Goal: Transaction & Acquisition: Obtain resource

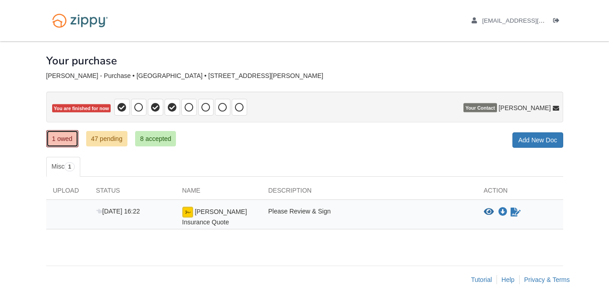
click at [67, 140] on link "1 owed" at bounding box center [62, 138] width 32 height 17
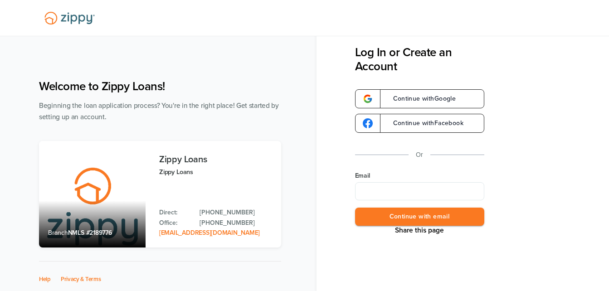
click at [387, 194] on input "Email" at bounding box center [419, 191] width 129 height 18
type input "**********"
click at [411, 218] on button "Continue with email" at bounding box center [419, 217] width 129 height 19
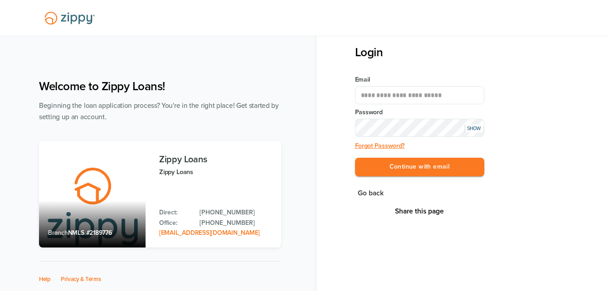
click at [355, 158] on button "Continue with email" at bounding box center [419, 167] width 129 height 19
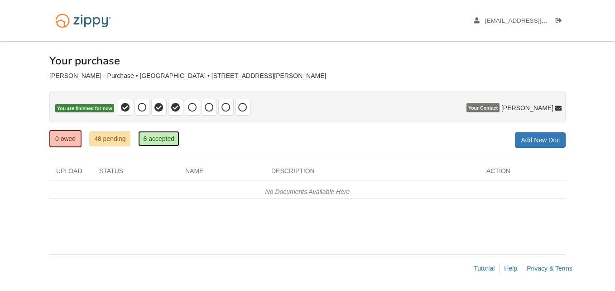
click at [165, 140] on link "8 accepted" at bounding box center [158, 138] width 41 height 15
click at [151, 139] on link "8 accepted" at bounding box center [158, 138] width 41 height 15
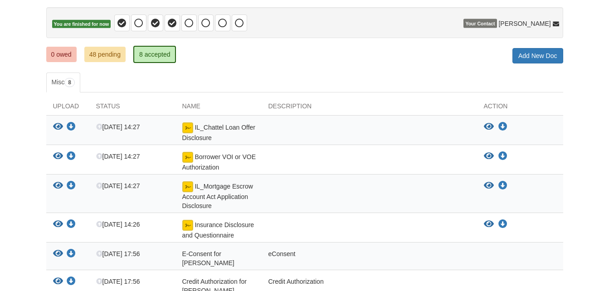
scroll to position [91, 0]
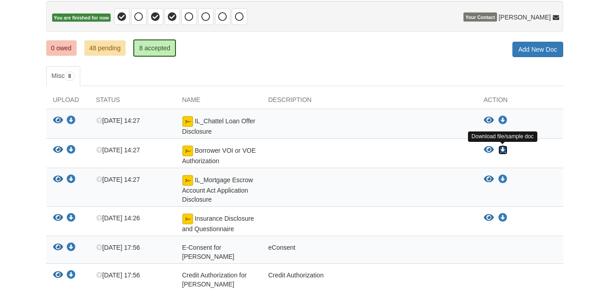
click at [499, 150] on icon "Download Borrower VOI or VOE Authorization" at bounding box center [502, 149] width 9 height 9
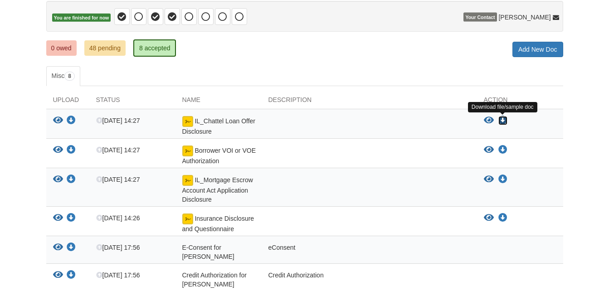
click at [501, 123] on icon "Download IL_Chattel Loan Offer Disclosure" at bounding box center [502, 120] width 9 height 9
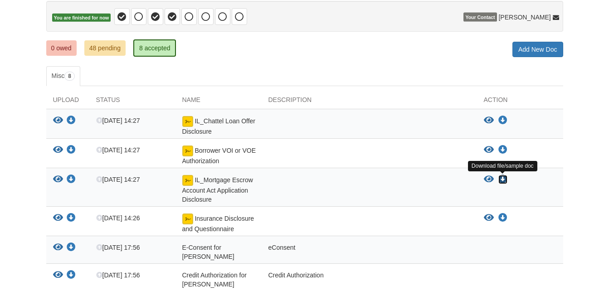
click at [498, 179] on icon "Download IL_Mortgage Escrow Account Act Application Disclosure" at bounding box center [502, 179] width 9 height 9
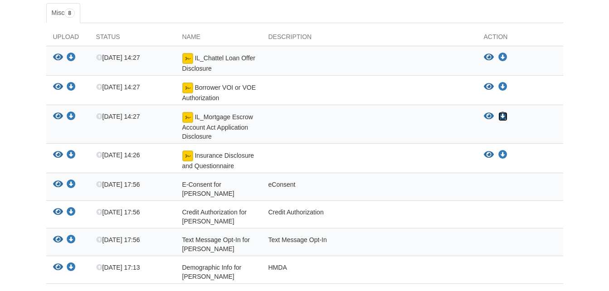
scroll to position [181, 0]
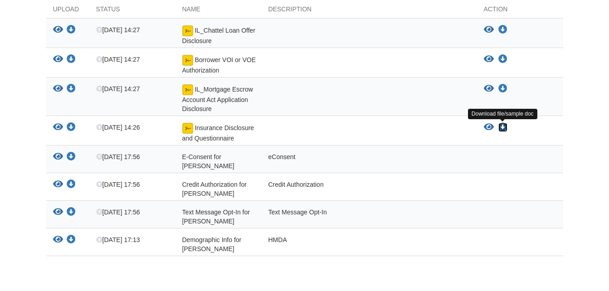
click at [501, 126] on icon "Download Insurance Disclosure and Questionnaire" at bounding box center [502, 127] width 9 height 9
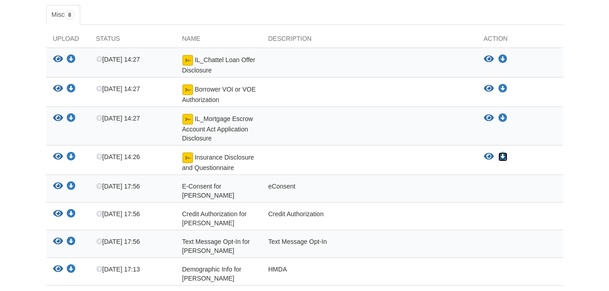
scroll to position [136, 0]
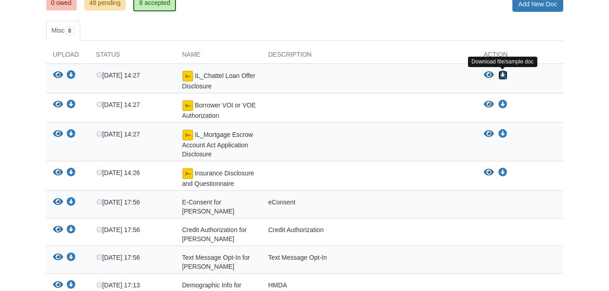
click at [502, 76] on icon "Download IL_Chattel Loan Offer Disclosure" at bounding box center [502, 75] width 9 height 9
click at [103, 6] on link "48 pending" at bounding box center [104, 2] width 41 height 15
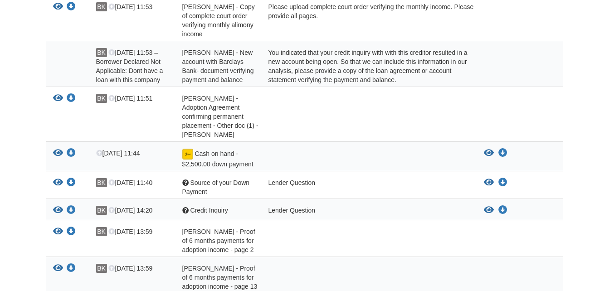
scroll to position [861, 0]
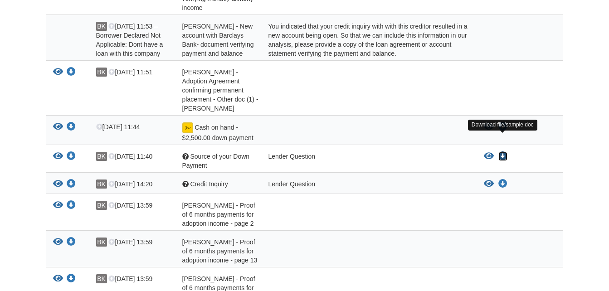
click at [505, 152] on icon "Download Source of your Down Payment" at bounding box center [502, 156] width 9 height 9
click at [494, 246] on div at bounding box center [520, 250] width 86 height 27
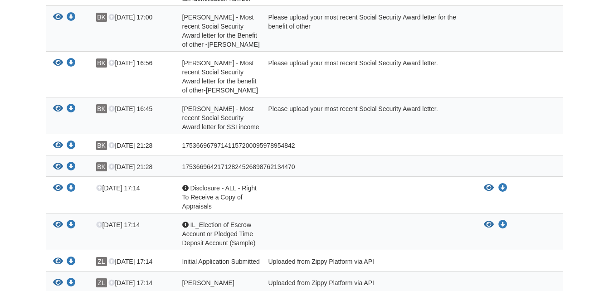
scroll to position [1454, 0]
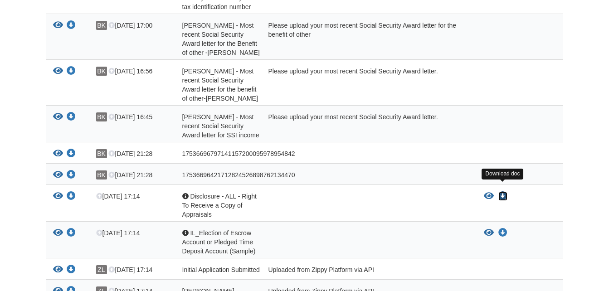
click at [503, 192] on icon "Download Disclosure - ALL - Right To Receive a Copy of Appraisals" at bounding box center [502, 196] width 9 height 9
click at [501, 228] on icon "Download IL_Election of Escrow Account or Pledged Time Deposit Account (Sample)" at bounding box center [502, 232] width 9 height 9
